Goal: Task Accomplishment & Management: Manage account settings

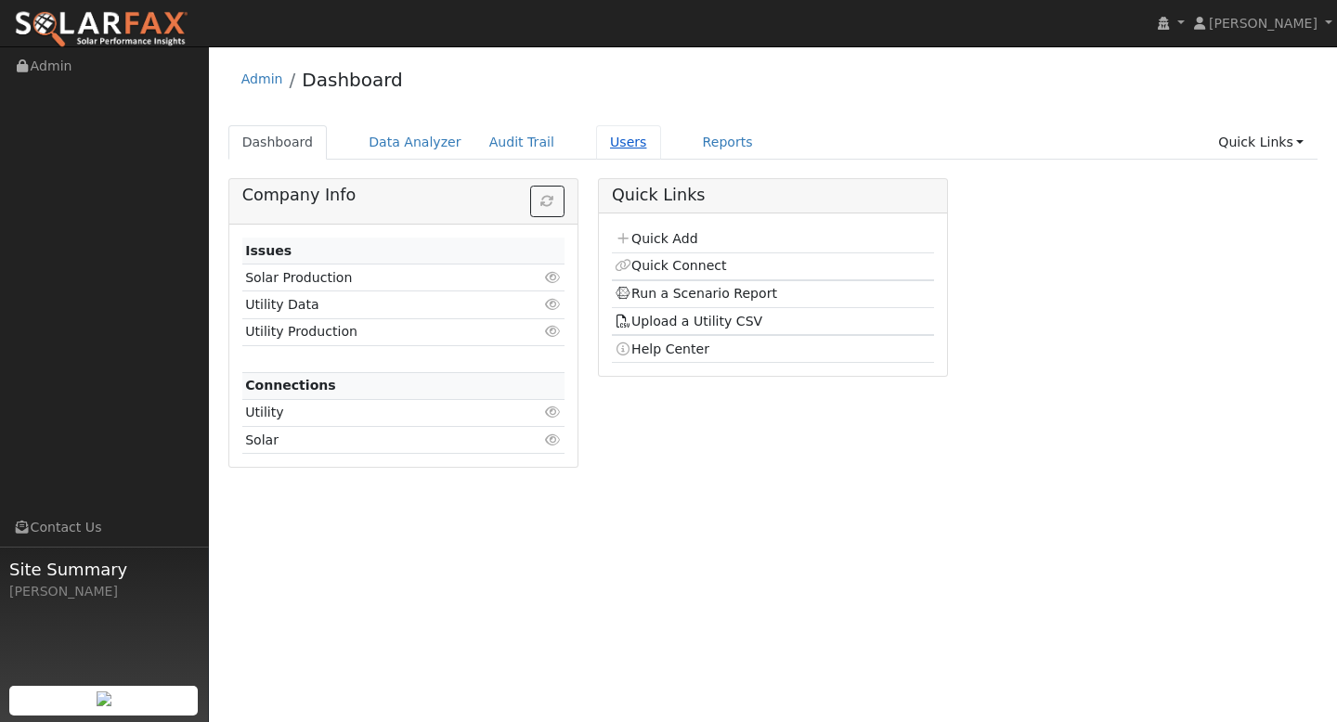
click at [596, 140] on link "Users" at bounding box center [628, 142] width 65 height 34
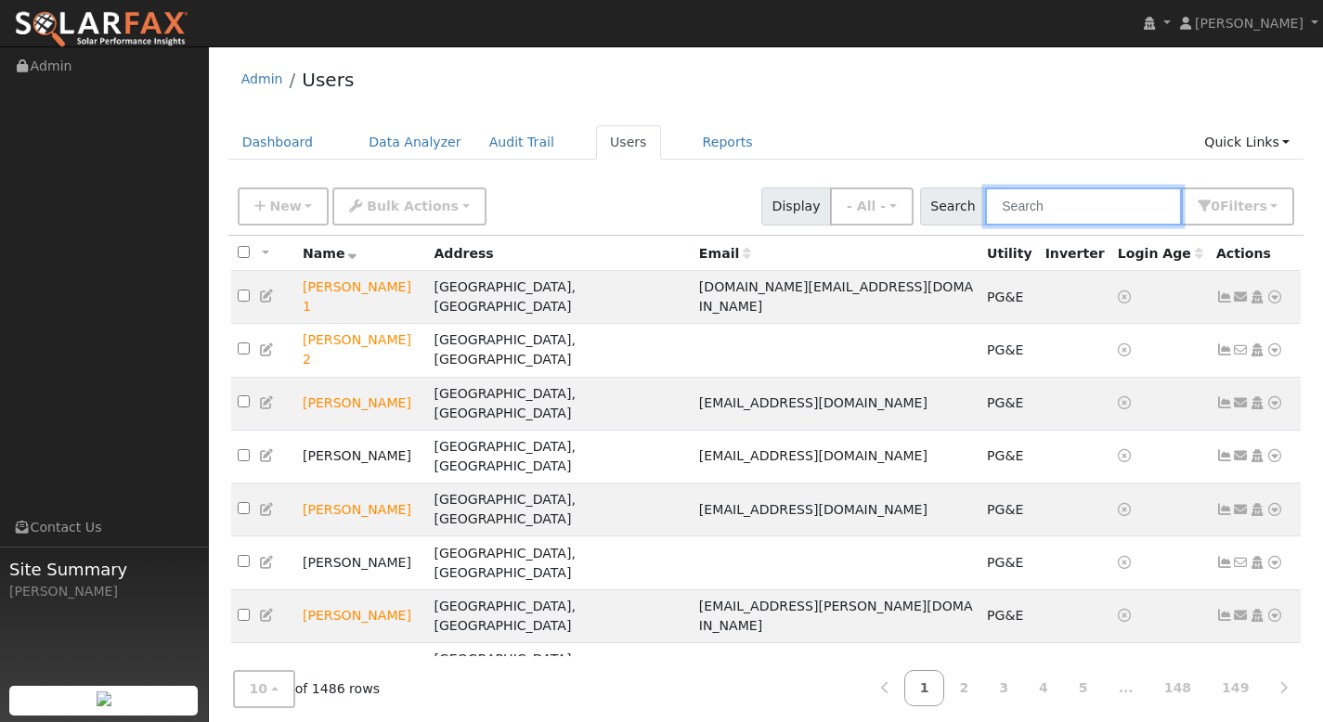
click at [1071, 206] on input "text" at bounding box center [1083, 207] width 197 height 38
paste input "[PERSON_NAME]"
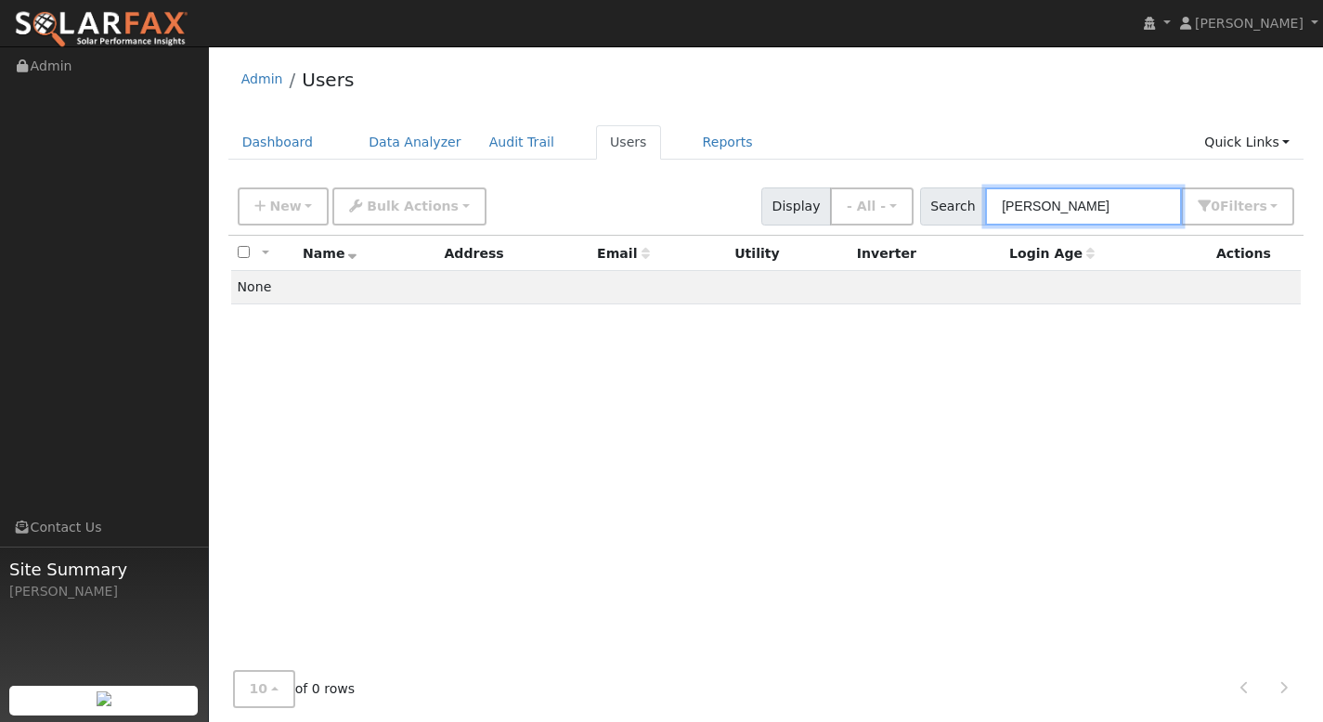
type input "[PERSON_NAME]"
